Goal: Task Accomplishment & Management: Complete application form

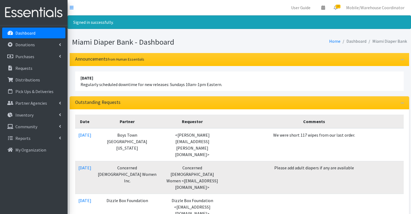
click at [48, 39] on link "Donations" at bounding box center [33, 44] width 63 height 11
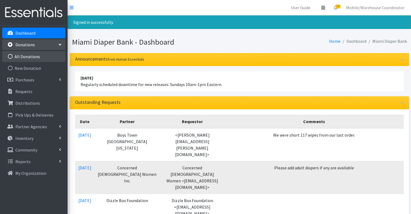
click at [45, 61] on link "All Donations" at bounding box center [33, 56] width 63 height 11
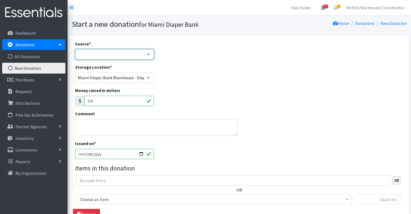
click at [106, 58] on select "Product Drive Manufacturer Donation Site Misc. Donation" at bounding box center [114, 54] width 79 height 10
select select "Product Drive"
click at [75, 49] on select "Product Drive Manufacturer Donation Site Misc. Donation" at bounding box center [114, 54] width 79 height 10
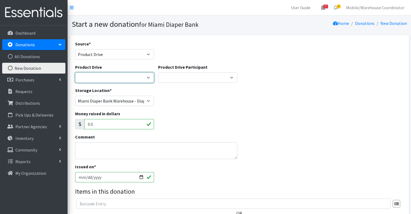
click at [104, 78] on select "100+ Women who care Alejandra MDC Nursing Drive AMAZON Amber Student Bridge Pre…" at bounding box center [114, 77] width 79 height 10
select select "3198"
click at [75, 72] on select "100+ Women who care Alejandra MDC Nursing Drive AMAZON Amber Student Bridge Pre…" at bounding box center [114, 77] width 79 height 10
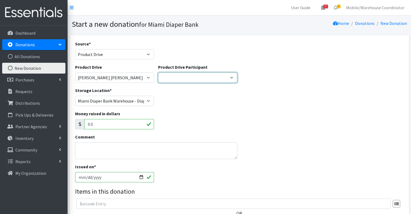
click at [162, 76] on select "Gaia AMAZON Carlton Fields Amber Student Miami Dade College Hialeah Campus Gaia…" at bounding box center [197, 77] width 79 height 10
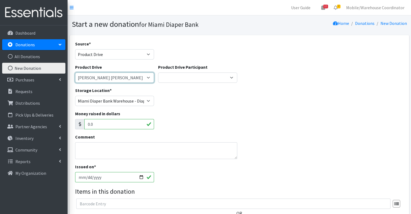
click at [121, 75] on select "100+ Women who care Alejandra MDC Nursing Drive AMAZON Amber Student Bridge Pre…" at bounding box center [114, 77] width 79 height 10
click at [108, 48] on div "Source * Product Drive Manufacturer Donation Site Misc. Donation" at bounding box center [114, 50] width 79 height 19
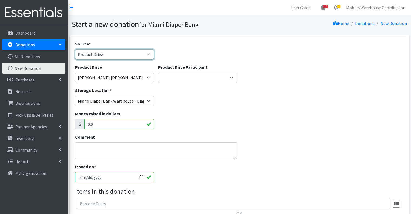
click at [110, 51] on select "Product Drive Manufacturer Donation Site Misc. Donation" at bounding box center [114, 54] width 79 height 10
click at [75, 49] on select "Product Drive Manufacturer Donation Site Misc. Donation" at bounding box center [114, 54] width 79 height 10
click at [112, 51] on select "Product Drive Manufacturer Donation Site Misc. Donation" at bounding box center [114, 54] width 79 height 10
click at [75, 49] on select "Product Drive Manufacturer Donation Site Misc. Donation" at bounding box center [114, 54] width 79 height 10
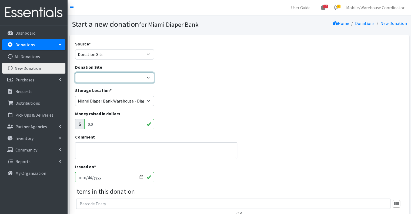
click at [107, 76] on select "Hero Box- A.C.E. Hero Box - Acreage Branch Library Hero Box-Addison Mizner Medi…" at bounding box center [114, 77] width 79 height 10
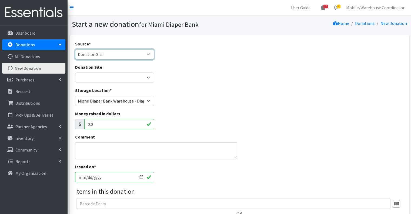
drag, startPoint x: 95, startPoint y: 55, endPoint x: 95, endPoint y: 59, distance: 3.8
click at [95, 55] on select "Product Drive Manufacturer Donation Site Misc. Donation" at bounding box center [114, 54] width 79 height 10
click at [75, 49] on select "Product Drive Manufacturer Donation Site Misc. Donation" at bounding box center [114, 54] width 79 height 10
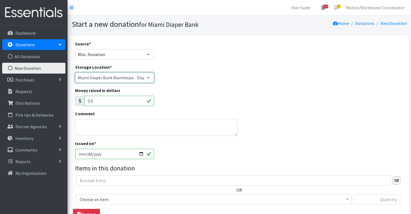
click at [103, 78] on select "Miami Diaper Bank Warehouse - Diaper Hub Partner Direct Delivery" at bounding box center [114, 77] width 79 height 10
click at [75, 72] on select "Miami Diaper Bank Warehouse - Diaper Hub Partner Direct Delivery" at bounding box center [114, 77] width 79 height 10
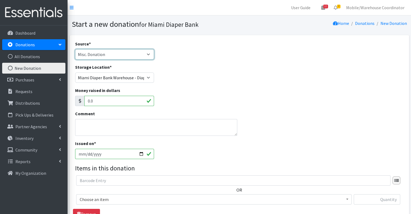
click at [107, 53] on select "Product Drive Manufacturer Donation Site Misc. Donation" at bounding box center [114, 54] width 79 height 10
select select "Product Drive"
click at [75, 49] on select "Product Drive Manufacturer Donation Site Misc. Donation" at bounding box center [114, 54] width 79 height 10
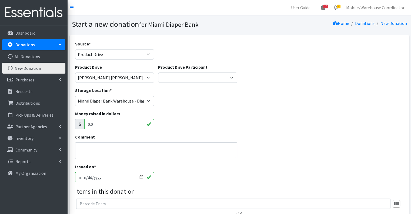
click at [112, 71] on div "Product Drive 100+ Women who care Alejandra MDC Nursing Drive AMAZON Amber Stud…" at bounding box center [114, 73] width 79 height 19
click at [113, 75] on select "100+ Women who care Alejandra MDC Nursing Drive AMAZON Amber Student Bridge Pre…" at bounding box center [114, 77] width 79 height 10
click at [190, 73] on select "Gaia AMAZON Carlton Fields Amber Student Miami Dade College Hialeah Campus Gaia…" at bounding box center [197, 77] width 79 height 10
click at [110, 80] on select "100+ Women who care Alejandra MDC Nursing Drive AMAZON Amber Student Bridge Pre…" at bounding box center [114, 77] width 79 height 10
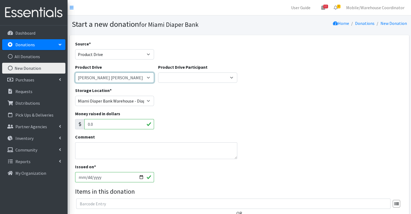
click at [75, 72] on select "100+ Women who care Alejandra MDC Nursing Drive AMAZON Amber Student Bridge Pre…" at bounding box center [114, 77] width 79 height 10
click at [173, 109] on div "Storage Location * Miami Diaper Bank Warehouse - Diaper Hub Partner Direct Deli…" at bounding box center [239, 98] width 333 height 23
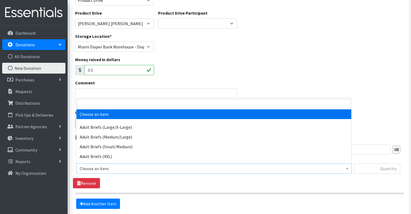
click at [133, 169] on span "Choose an item" at bounding box center [214, 169] width 268 height 8
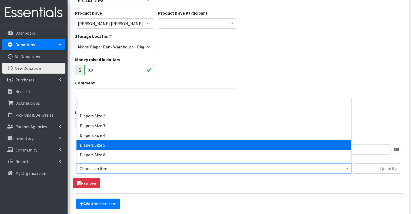
scroll to position [216, 0]
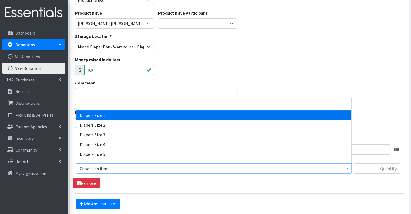
select select "2665"
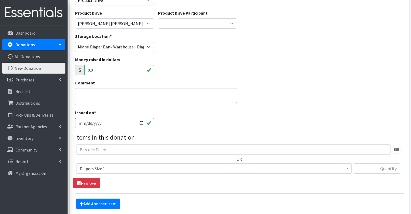
click at [367, 162] on div "OR Choose an item Adult Briefs (Large/X-Large) Adult Briefs (Medium/Large) Adul…" at bounding box center [239, 161] width 333 height 34
click at [367, 165] on input "text" at bounding box center [377, 168] width 46 height 10
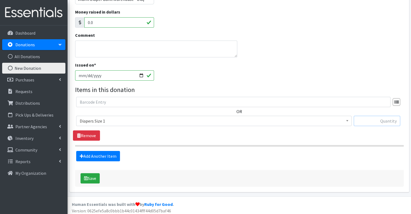
scroll to position [103, 0]
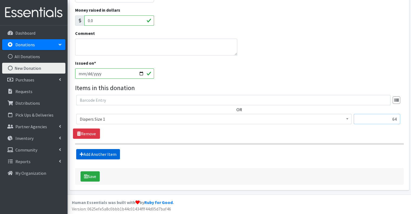
type input "64"
click at [98, 149] on link "Add Another Item" at bounding box center [98, 154] width 44 height 10
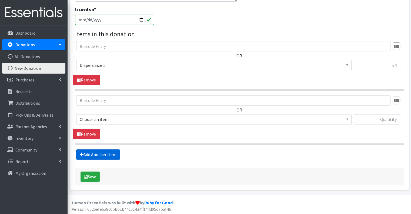
scroll to position [158, 0]
click at [102, 118] on span "Choose an item" at bounding box center [214, 119] width 268 height 8
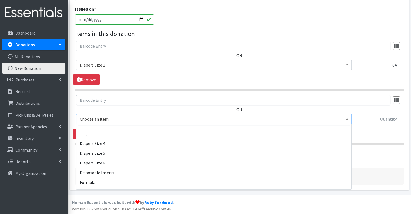
scroll to position [216, 0]
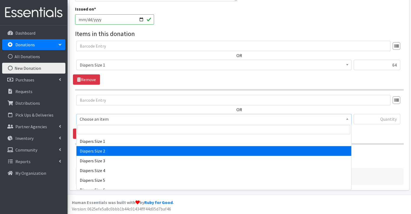
select select "2668"
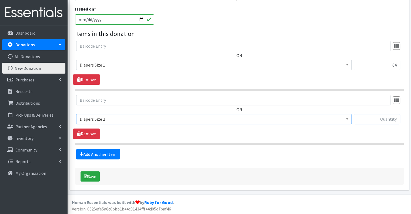
click at [381, 117] on input "text" at bounding box center [377, 119] width 46 height 10
type input "29"
click at [103, 152] on link "Add Another Item" at bounding box center [98, 154] width 44 height 10
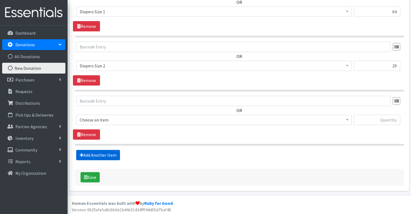
scroll to position [211, 0]
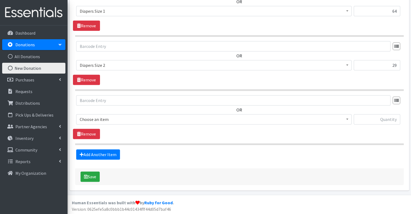
click at [119, 118] on span "Choose an item" at bounding box center [214, 119] width 268 height 8
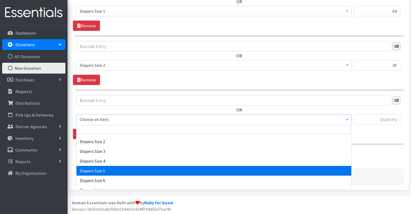
scroll to position [216, 0]
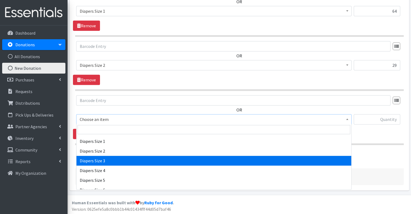
select select "2655"
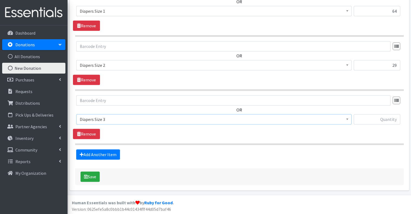
click at [376, 113] on div "OR Choose an item Adult Briefs (Large/X-Large) Adult Briefs (Medium/Large) Adul…" at bounding box center [239, 112] width 333 height 34
click at [375, 118] on input "text" at bounding box center [377, 119] width 46 height 10
type input "178"
click at [99, 151] on link "Add Another Item" at bounding box center [98, 154] width 44 height 10
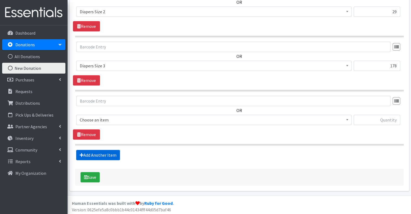
scroll to position [265, 0]
click at [117, 119] on span "Choose an item" at bounding box center [214, 120] width 268 height 8
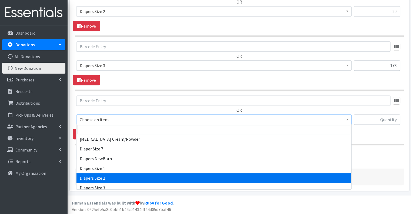
scroll to position [243, 0]
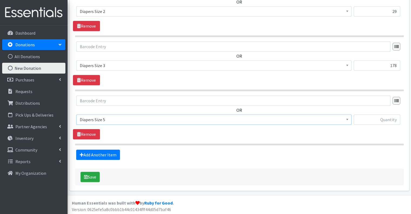
click at [108, 122] on span "Diapers Size 5" at bounding box center [214, 120] width 268 height 8
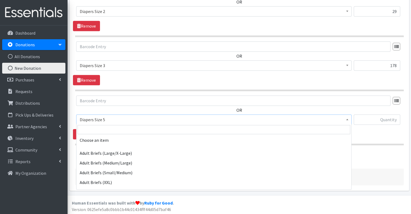
scroll to position [246, 0]
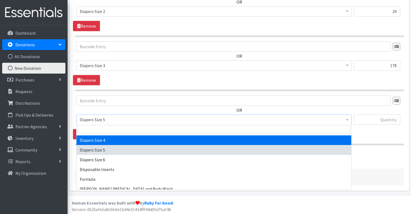
select select "2661"
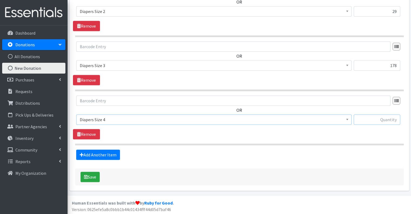
click at [381, 115] on input "text" at bounding box center [377, 119] width 46 height 10
type input "269"
click at [111, 153] on link "Add Another Item" at bounding box center [98, 154] width 44 height 10
drag, startPoint x: 117, startPoint y: 111, endPoint x: 120, endPoint y: 116, distance: 6.0
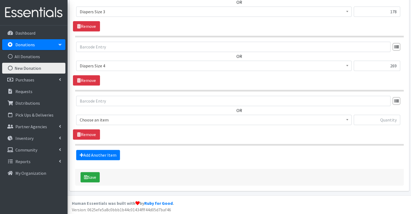
click at [117, 113] on div "OR Choose an item Adult Briefs (Large/X-Large) Adult Briefs (Medium/Large) Adul…" at bounding box center [239, 113] width 333 height 34
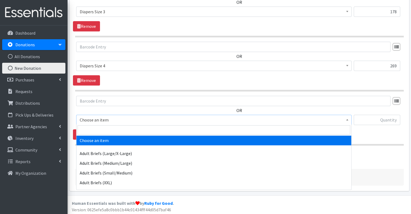
click at [120, 116] on span "Choose an item" at bounding box center [214, 120] width 268 height 8
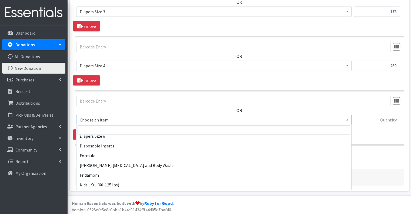
scroll to position [243, 0]
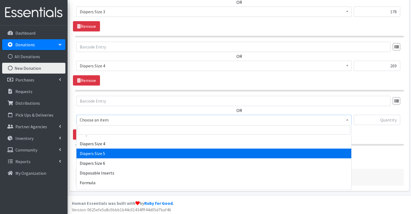
select select "2652"
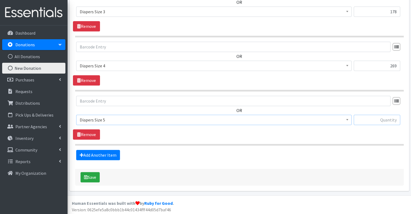
click at [356, 123] on input "text" at bounding box center [377, 120] width 46 height 10
type input "100"
click at [86, 150] on link "Add Another Item" at bounding box center [98, 155] width 44 height 10
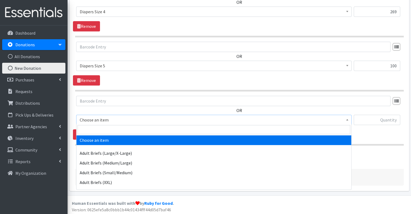
click at [113, 120] on span "Choose an item" at bounding box center [214, 120] width 268 height 8
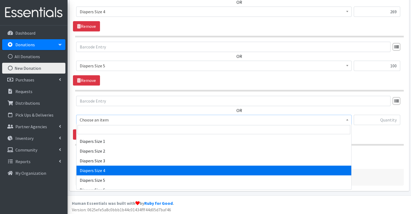
scroll to position [270, 0]
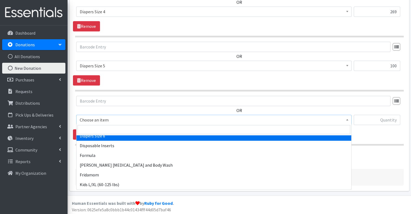
select select "2674"
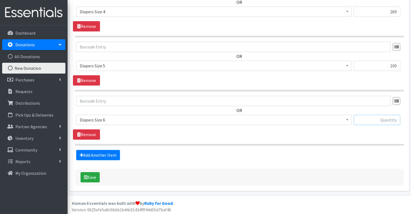
click at [363, 120] on input "text" at bounding box center [377, 120] width 46 height 10
type input "36"
click at [91, 150] on link "Add Another Item" at bounding box center [98, 155] width 44 height 10
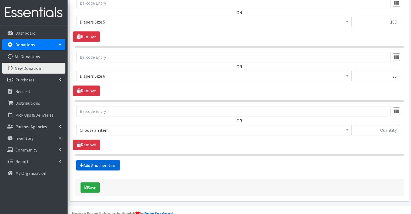
scroll to position [427, 0]
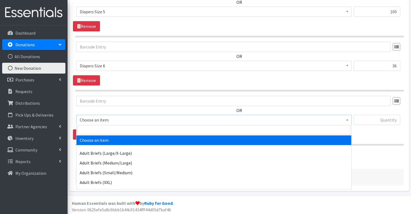
click at [156, 118] on span "Choose an item" at bounding box center [214, 120] width 268 height 8
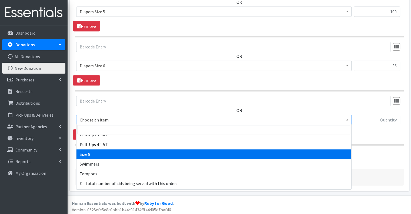
scroll to position [351, 0]
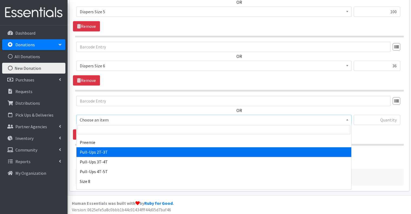
select select "2644"
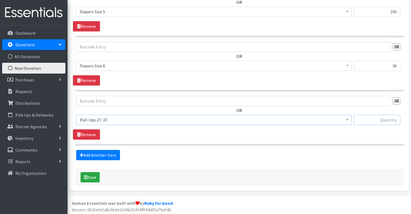
click at [372, 121] on input "text" at bounding box center [377, 120] width 46 height 10
type input "14"
click at [89, 155] on link "Add Another Item" at bounding box center [98, 155] width 44 height 10
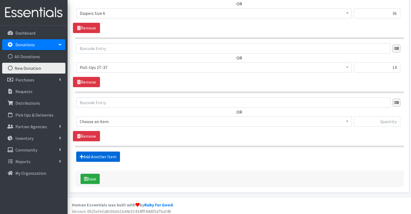
scroll to position [481, 0]
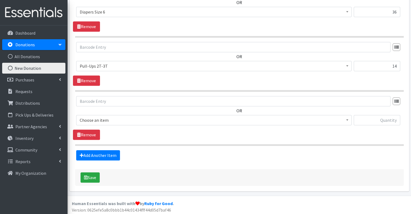
click at [120, 118] on span "Choose an item" at bounding box center [214, 120] width 268 height 8
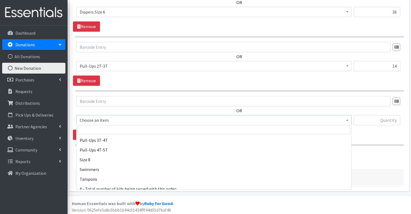
scroll to position [343, 0]
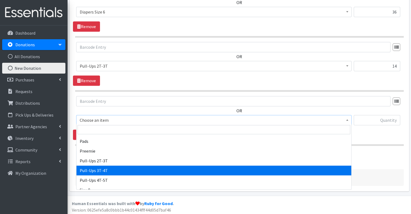
select select "2679"
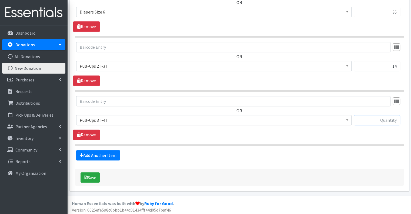
click at [369, 116] on input "text" at bounding box center [377, 120] width 46 height 10
type input "412"
click at [119, 153] on link "Add Another Item" at bounding box center [98, 155] width 44 height 10
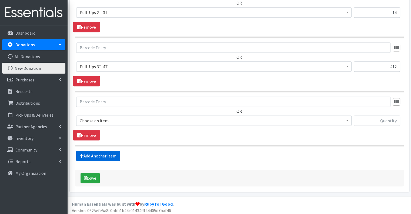
scroll to position [534, 0]
click at [126, 120] on span "Choose an item" at bounding box center [214, 120] width 268 height 8
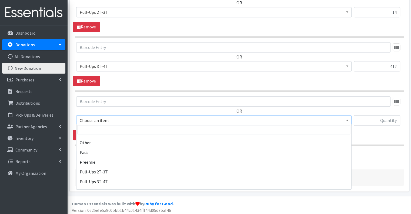
scroll to position [351, 0]
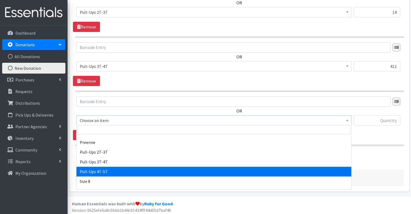
select select "2680"
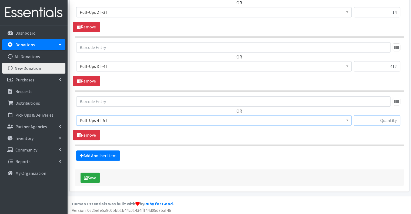
click at [394, 120] on input "text" at bounding box center [377, 120] width 46 height 10
type input "69"
click at [111, 151] on link "Add Another Item" at bounding box center [98, 155] width 44 height 10
click at [134, 113] on div "OR Choose an item Adult Briefs (Large/X-Large) Adult Briefs (Medium/Large) Adul…" at bounding box center [239, 113] width 333 height 34
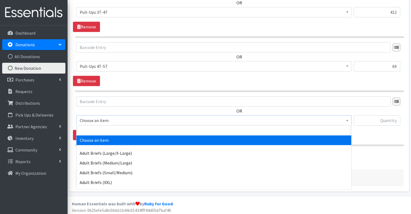
click at [134, 117] on span "Choose an item" at bounding box center [214, 120] width 268 height 8
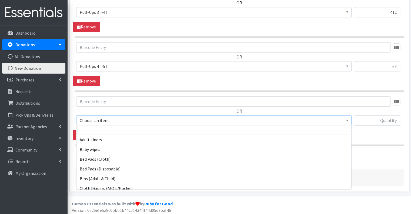
scroll to position [45, 0]
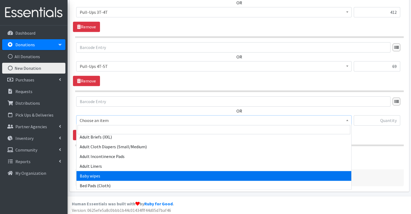
select select "2649"
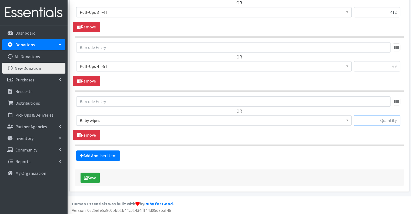
click at [378, 120] on input "text" at bounding box center [377, 120] width 46 height 10
type input "4"
click at [355, 133] on div "OR Choose an item Adult Briefs (Large/X-Large) Adult Briefs (Medium/Large) Adul…" at bounding box center [239, 118] width 333 height 44
click at [173, 169] on div "Save" at bounding box center [239, 177] width 329 height 17
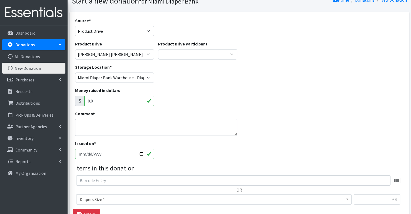
scroll to position [0, 0]
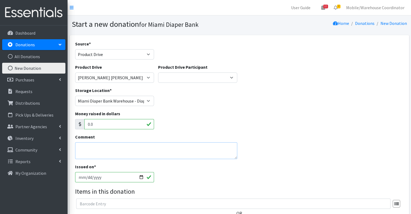
click at [102, 150] on textarea "Comment" at bounding box center [156, 150] width 162 height 17
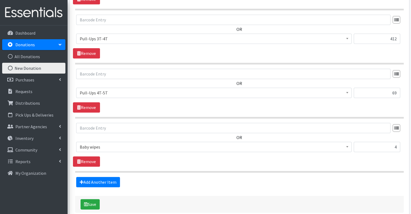
scroll to position [561, 0]
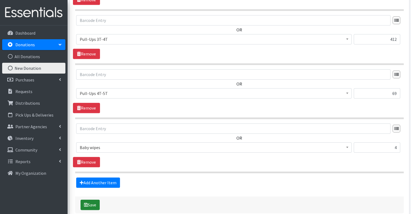
click at [86, 202] on icon "submit" at bounding box center [86, 204] width 4 height 4
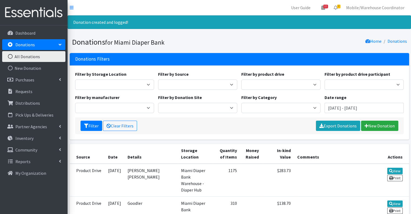
click at [32, 57] on link "All Donations" at bounding box center [33, 56] width 63 height 11
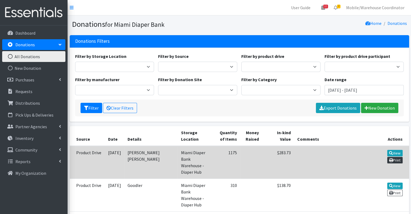
click at [393, 161] on link "Print" at bounding box center [394, 160] width 15 height 6
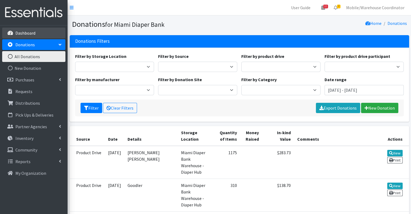
click at [23, 35] on p "Dashboard" at bounding box center [25, 32] width 20 height 5
